Goal: Task Accomplishment & Management: Manage account settings

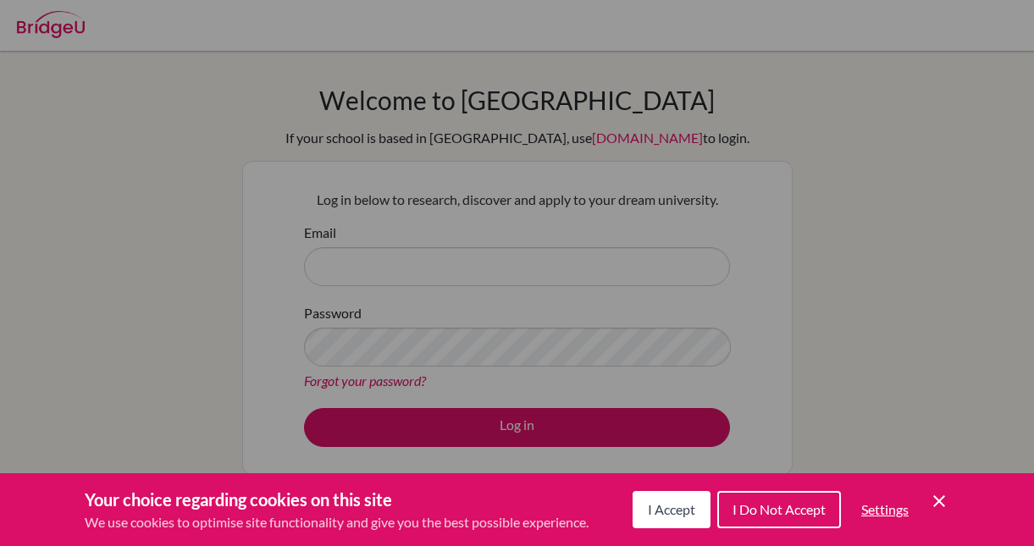
scroll to position [113, 0]
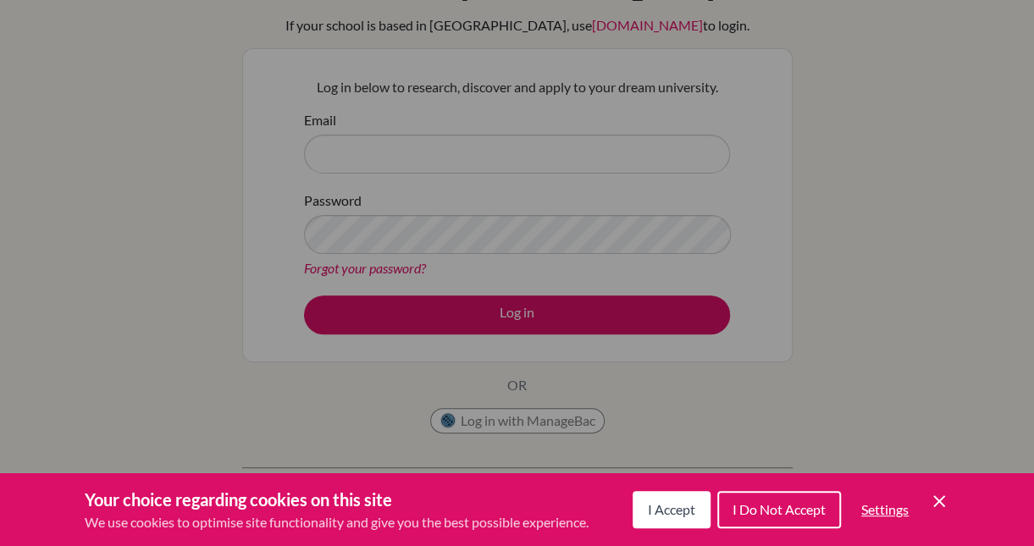
click at [936, 487] on div "Your choice regarding cookies on this site We use cookies to optimise site func…" at bounding box center [517, 509] width 1034 height 73
click at [939, 500] on icon "Cookie Control Close Icon" at bounding box center [939, 501] width 20 height 20
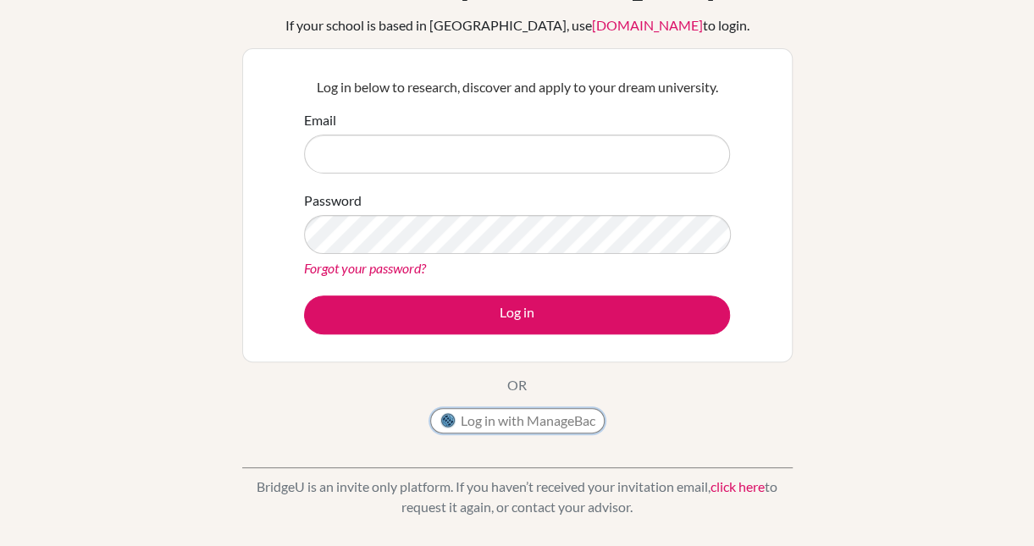
click at [489, 418] on button "Log in with ManageBac" at bounding box center [517, 420] width 174 height 25
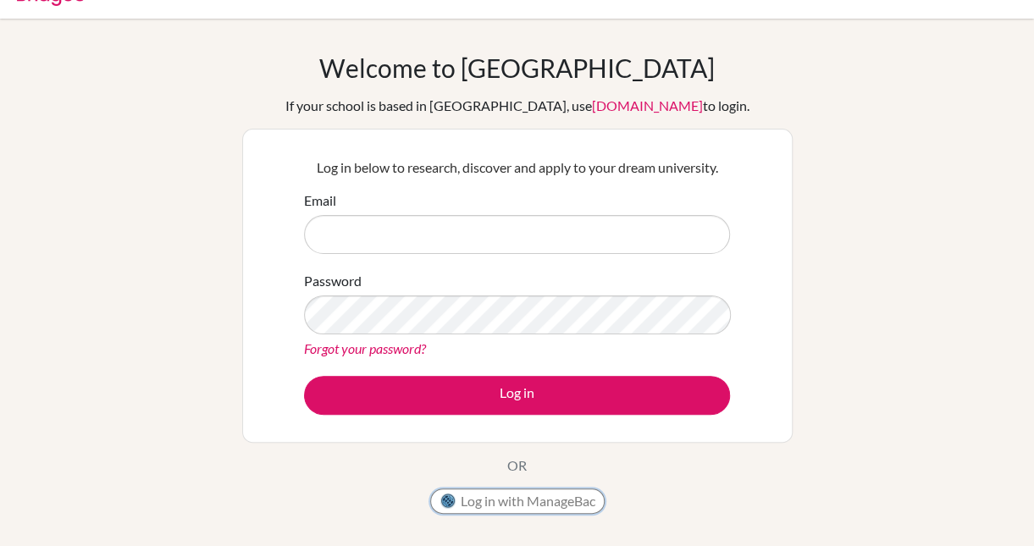
scroll to position [20, 0]
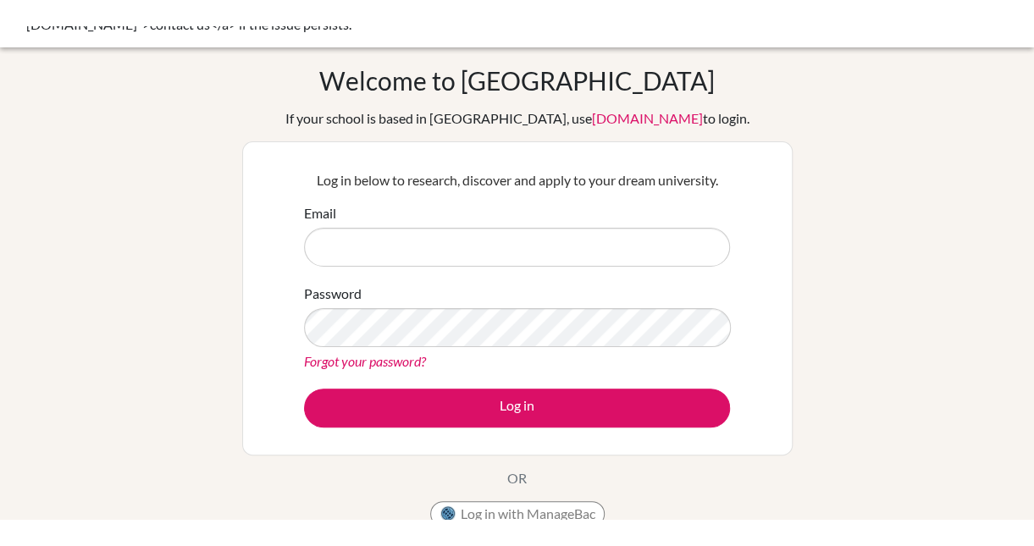
scroll to position [47, 0]
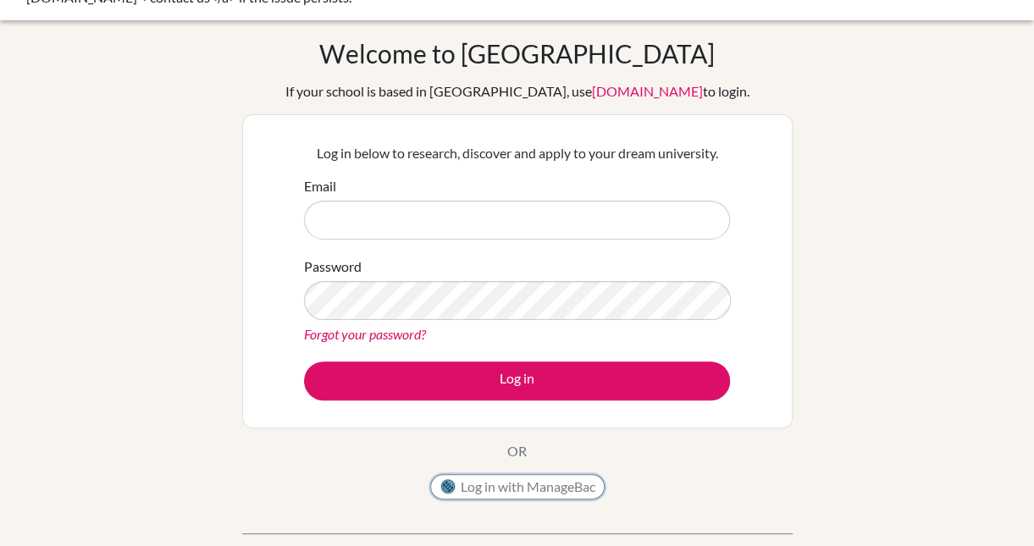
click at [534, 490] on button "Log in with ManageBac" at bounding box center [517, 486] width 174 height 25
click at [509, 481] on button "Log in with ManageBac" at bounding box center [517, 486] width 174 height 25
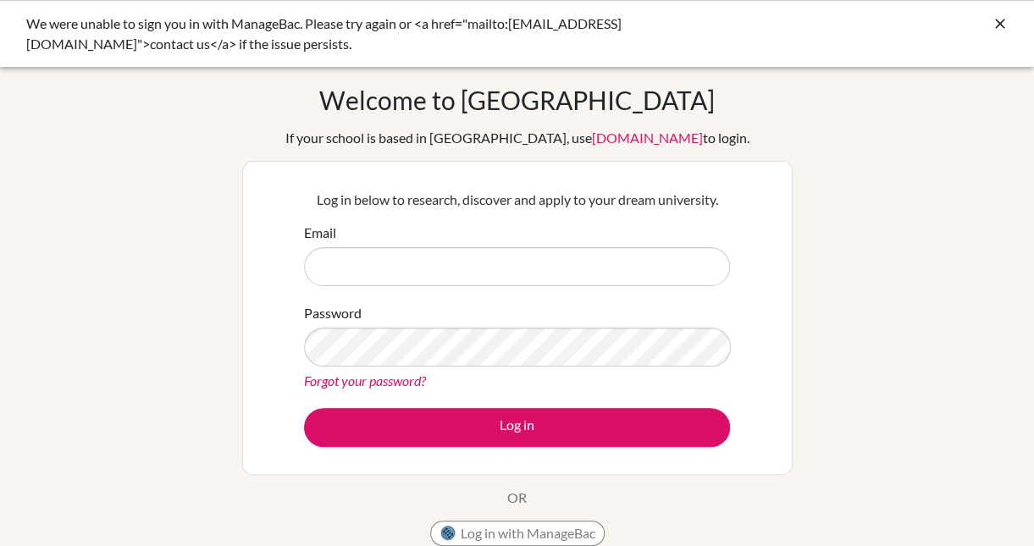
click at [589, 252] on input "Email" at bounding box center [517, 266] width 426 height 39
type input "fjoseph@bis-ny.org"
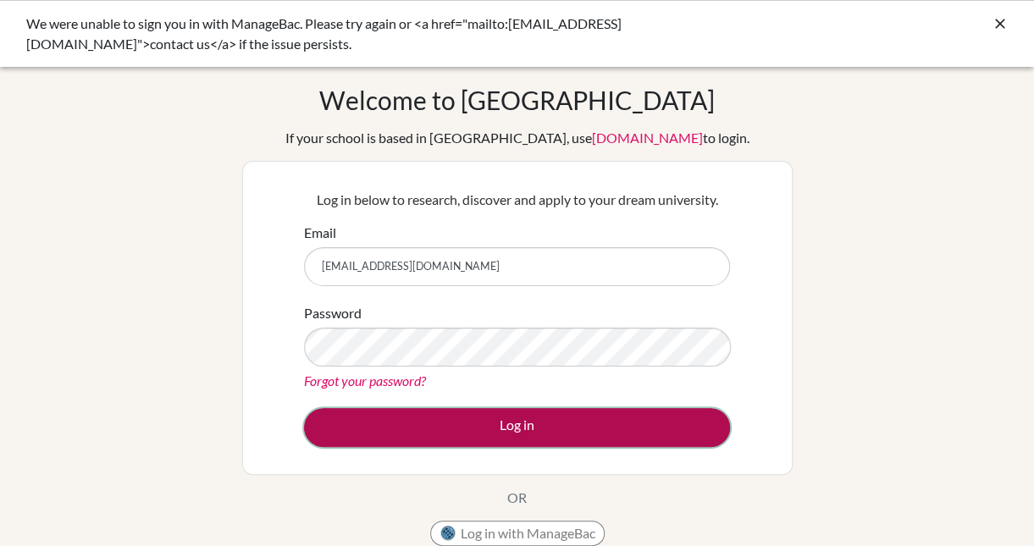
click at [503, 429] on button "Log in" at bounding box center [517, 427] width 426 height 39
